Goal: Transaction & Acquisition: Purchase product/service

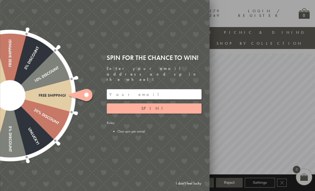
scroll to position [6, 0]
click at [194, 188] on link "I don't feel lucky" at bounding box center [188, 183] width 31 height 10
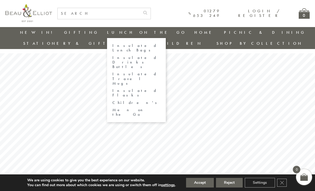
click at [112, 46] on link "Insulated Lunch Bags" at bounding box center [136, 47] width 48 height 9
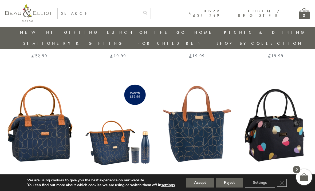
scroll to position [591, 0]
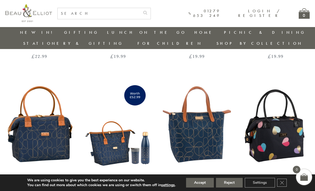
click at [52, 129] on img at bounding box center [39, 124] width 68 height 88
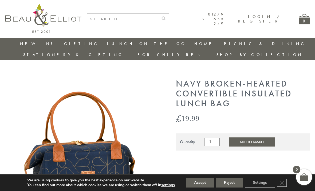
click at [288, 114] on div "£ 19.99" at bounding box center [243, 118] width 134 height 9
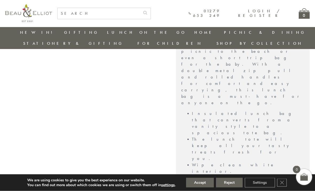
scroll to position [371, 0]
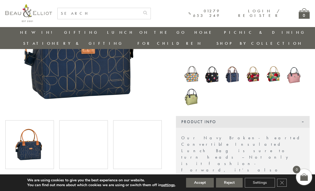
scroll to position [138, 0]
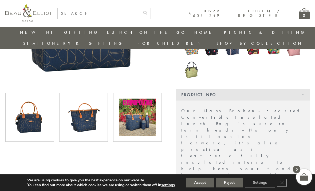
click at [89, 111] on img at bounding box center [83, 117] width 37 height 37
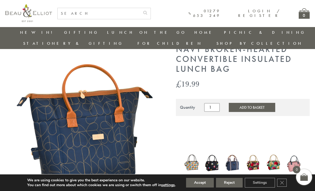
scroll to position [0, 0]
